Goal: Task Accomplishment & Management: Use online tool/utility

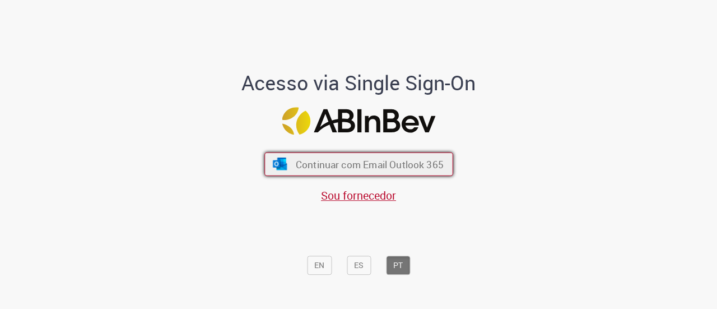
click at [382, 170] on span "Continuar com Email Outlook 365" at bounding box center [369, 163] width 148 height 13
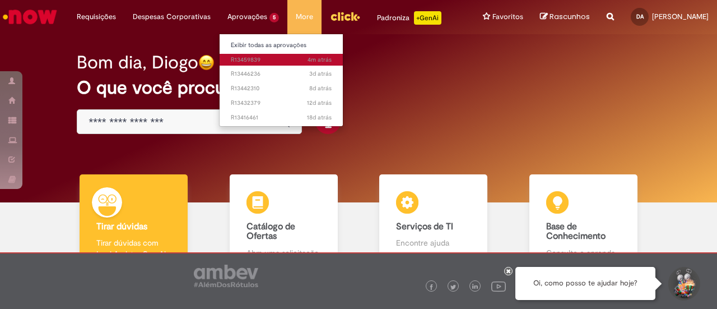
click at [243, 65] on link "4m atrás 4 minutos atrás R13459839" at bounding box center [281, 60] width 123 height 12
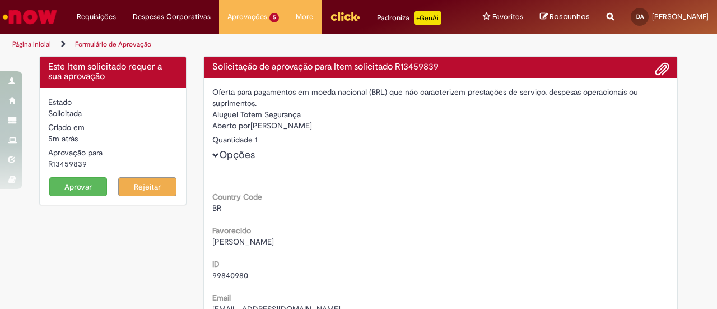
click at [78, 196] on button "Aprovar" at bounding box center [78, 186] width 58 height 19
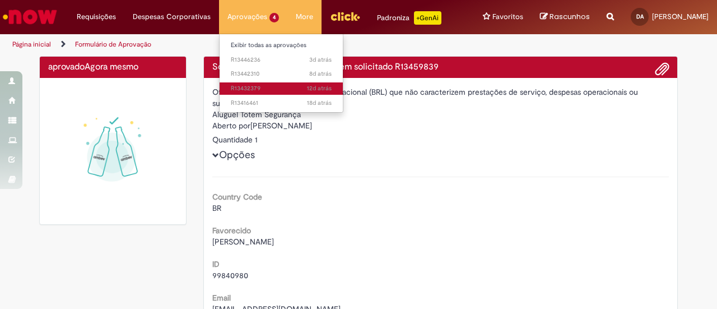
click at [286, 87] on span "12d atrás 12 dias atrás R13432379" at bounding box center [281, 88] width 101 height 9
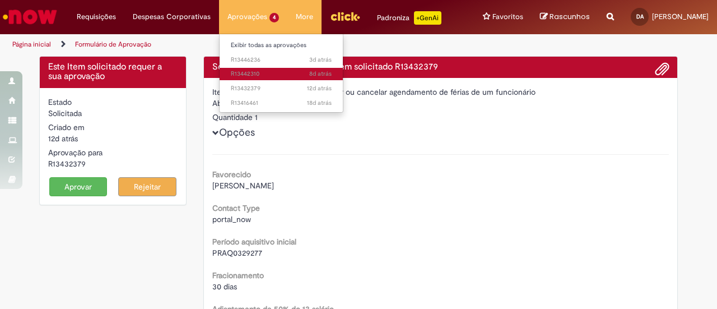
click at [282, 75] on span "8d atrás 8 dias atrás R13442310" at bounding box center [281, 73] width 101 height 9
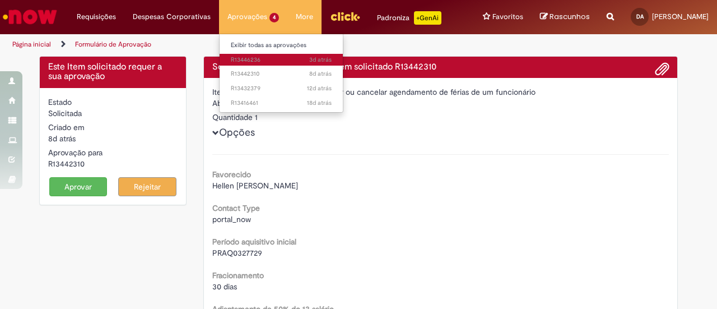
click at [277, 59] on span "3d atrás 3 dias atrás R13446236" at bounding box center [281, 59] width 101 height 9
